Goal: Entertainment & Leisure: Browse casually

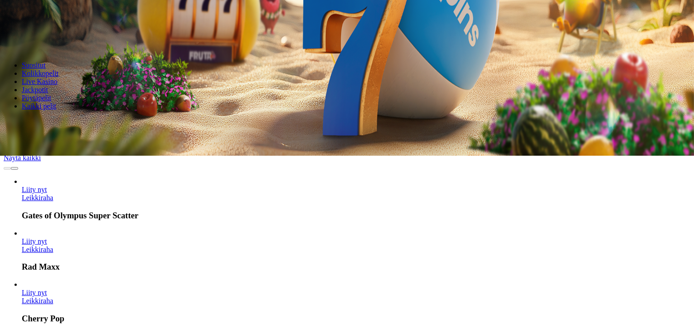
scroll to position [136, 0]
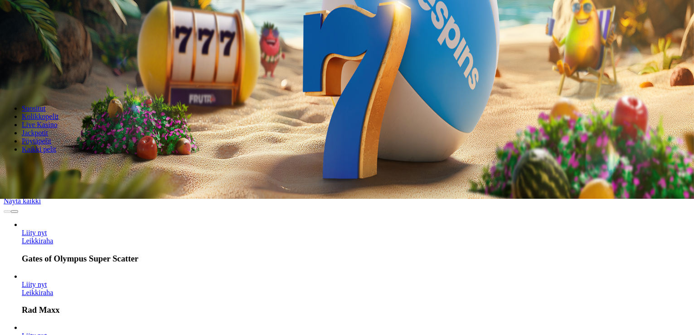
click at [53, 237] on link "Leikkiraha" at bounding box center [37, 241] width 31 height 8
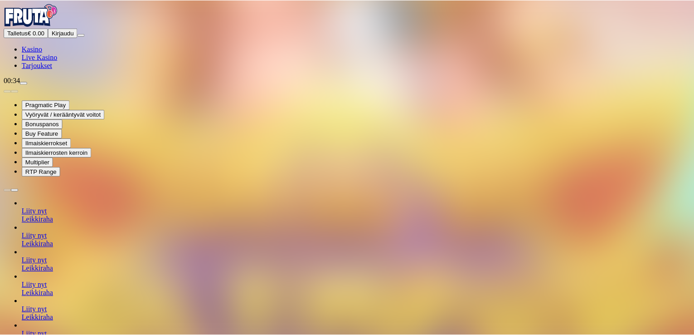
scroll to position [1390, 0]
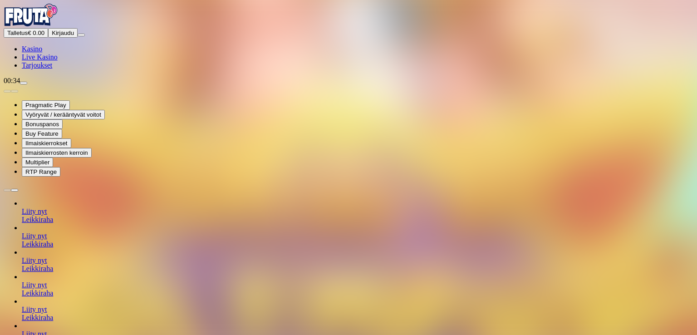
type input "*****"
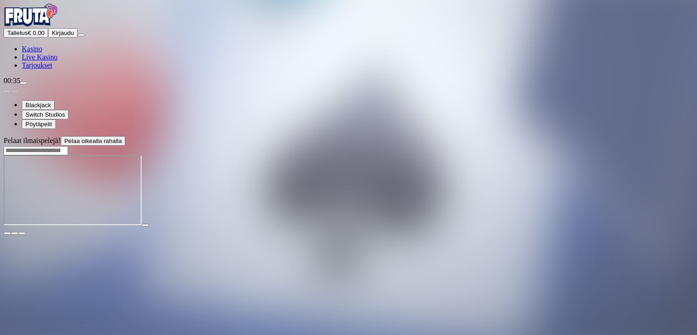
click at [7, 233] on span "close icon" at bounding box center [7, 233] width 0 height 0
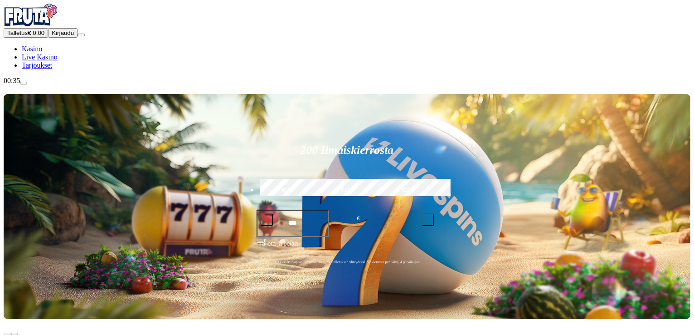
click at [52, 69] on span "Tarjoukset" at bounding box center [37, 65] width 30 height 8
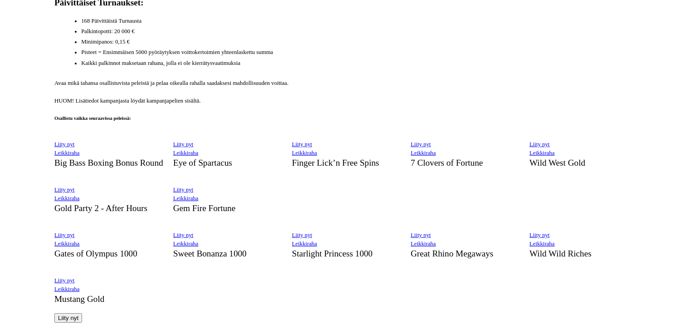
scroll to position [499, 0]
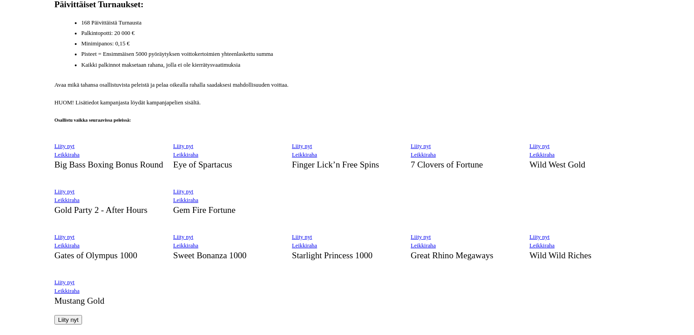
click at [79, 151] on link "Leikkiraha" at bounding box center [66, 154] width 25 height 6
